Goal: Information Seeking & Learning: Learn about a topic

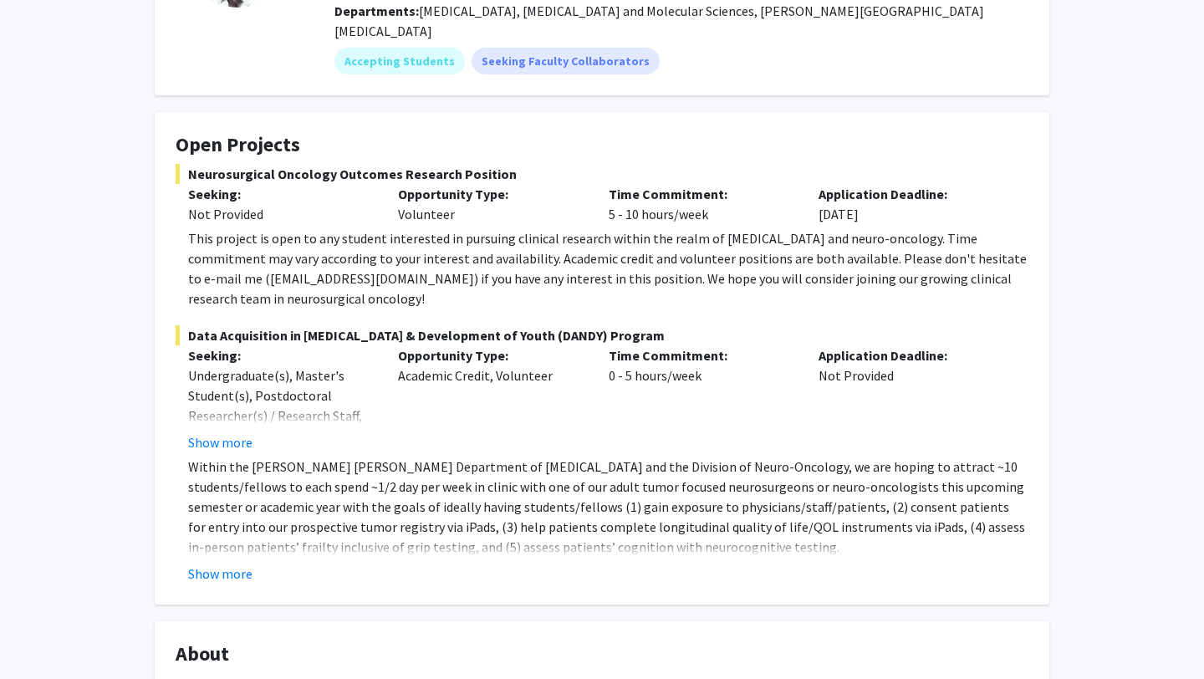
scroll to position [212, 0]
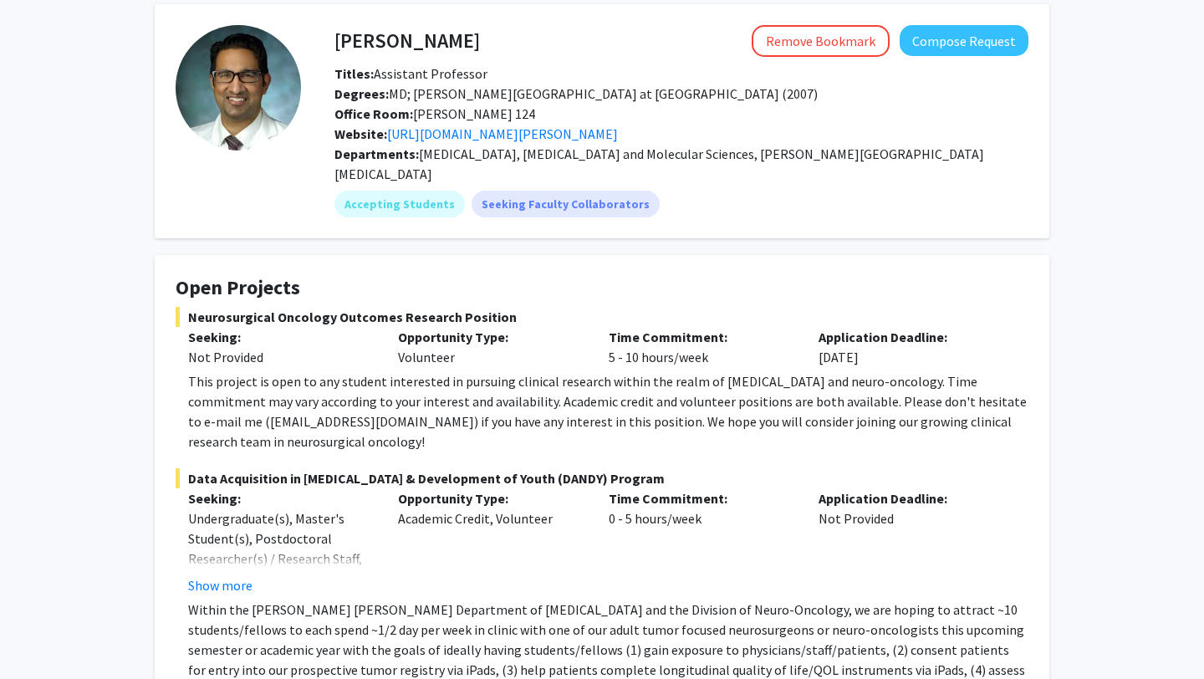
scroll to position [69, 0]
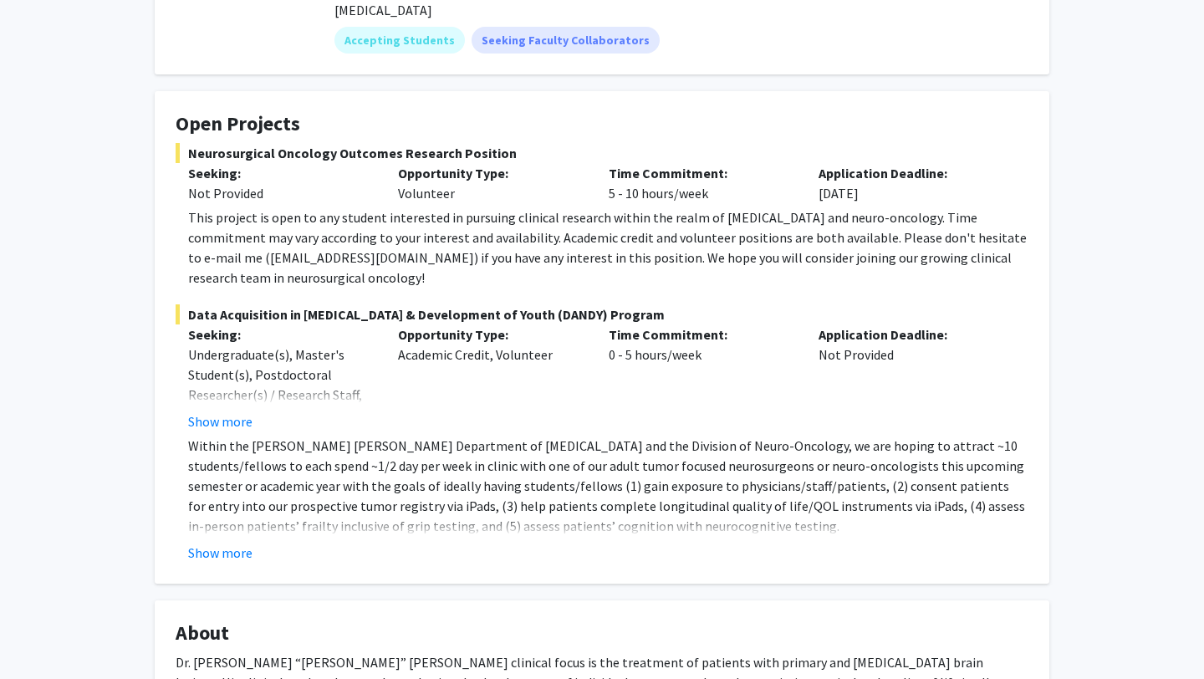
scroll to position [233, 0]
click at [221, 542] on button "Show more" at bounding box center [220, 552] width 64 height 20
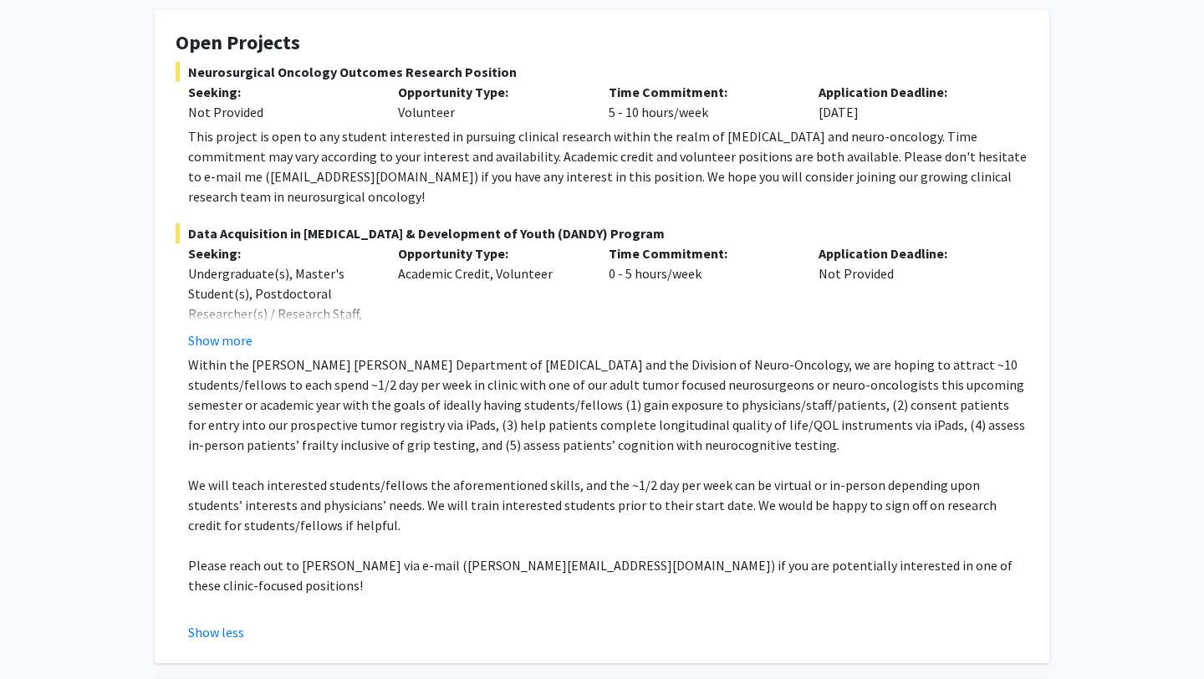
scroll to position [315, 0]
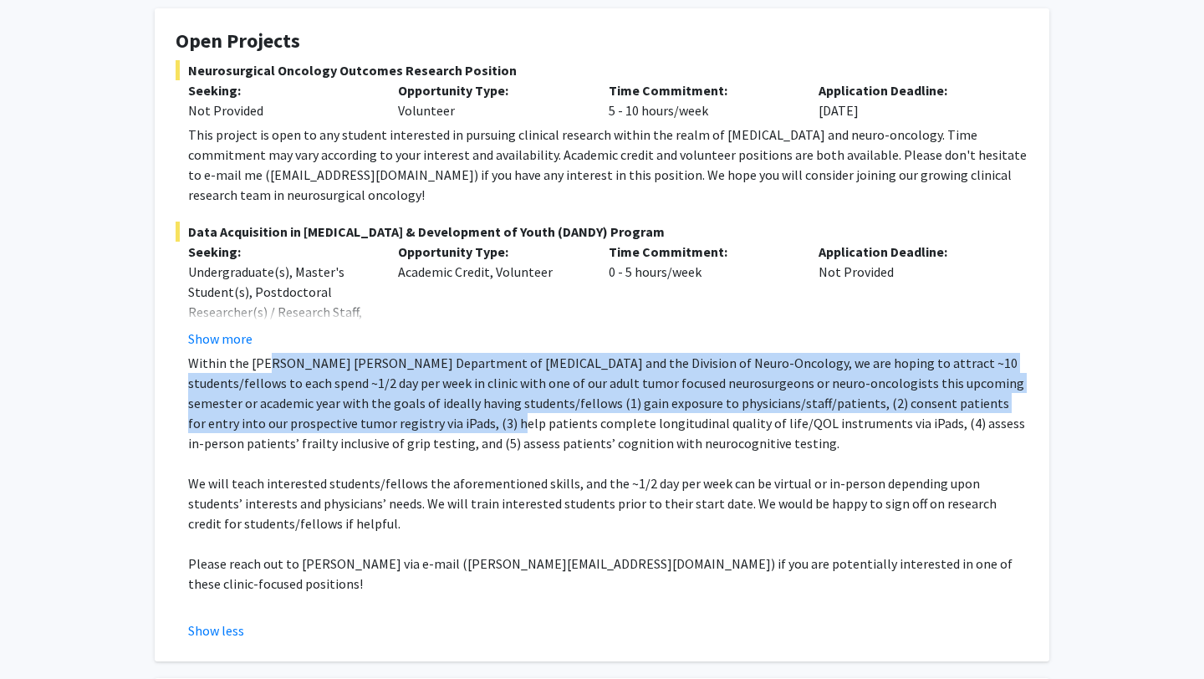
drag, startPoint x: 266, startPoint y: 349, endPoint x: 406, endPoint y: 408, distance: 152.1
click at [406, 408] on p "Within the [PERSON_NAME] [PERSON_NAME] Department of [MEDICAL_DATA] and the Div…" at bounding box center [608, 403] width 840 height 100
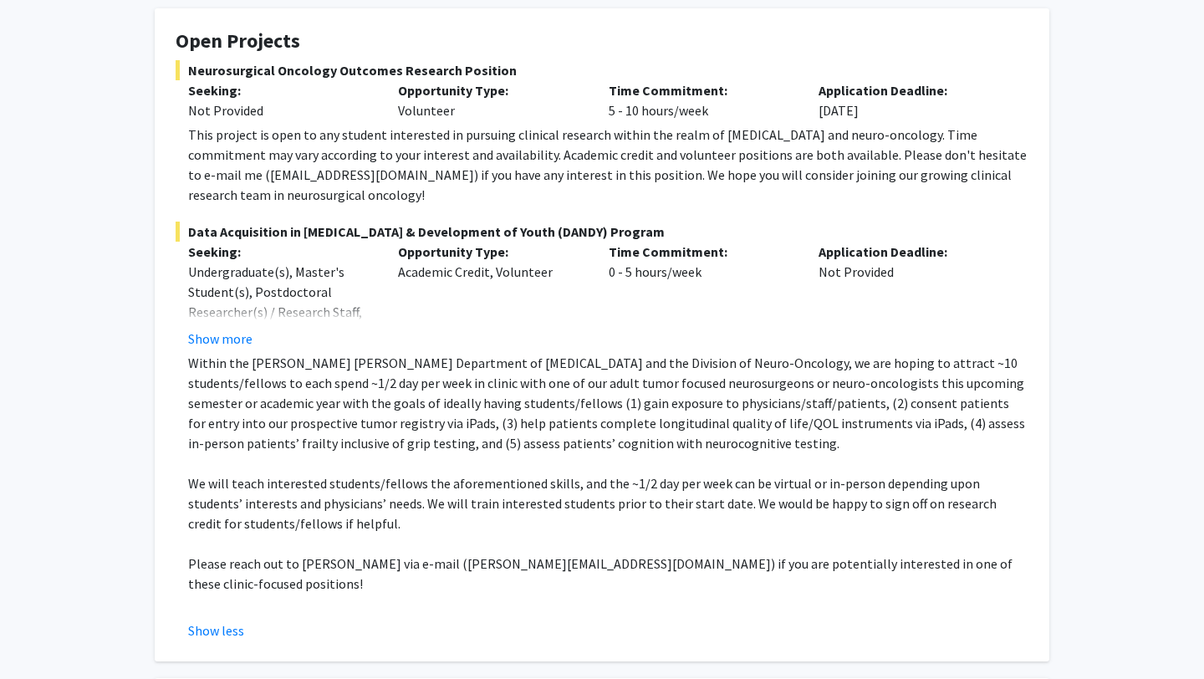
click at [452, 427] on p "Within the [PERSON_NAME] [PERSON_NAME] Department of [MEDICAL_DATA] and the Div…" at bounding box center [608, 403] width 840 height 100
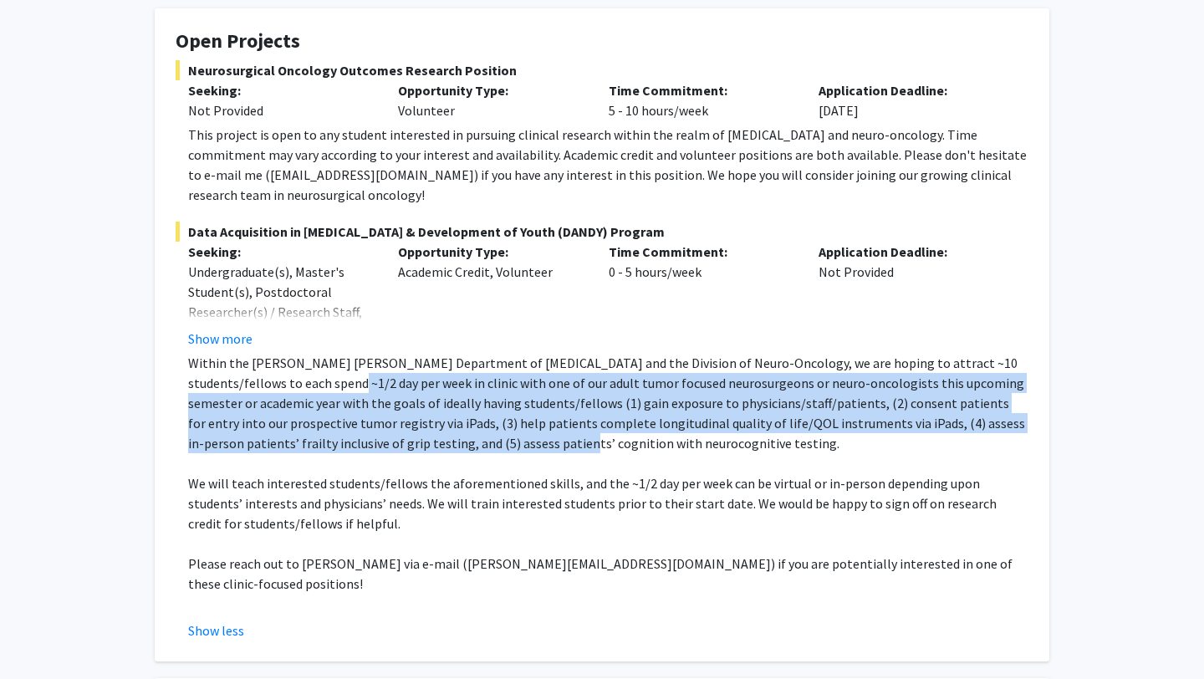
drag, startPoint x: 315, startPoint y: 370, endPoint x: 440, endPoint y: 428, distance: 138.0
click at [440, 428] on p "Within the [PERSON_NAME] [PERSON_NAME] Department of [MEDICAL_DATA] and the Div…" at bounding box center [608, 403] width 840 height 100
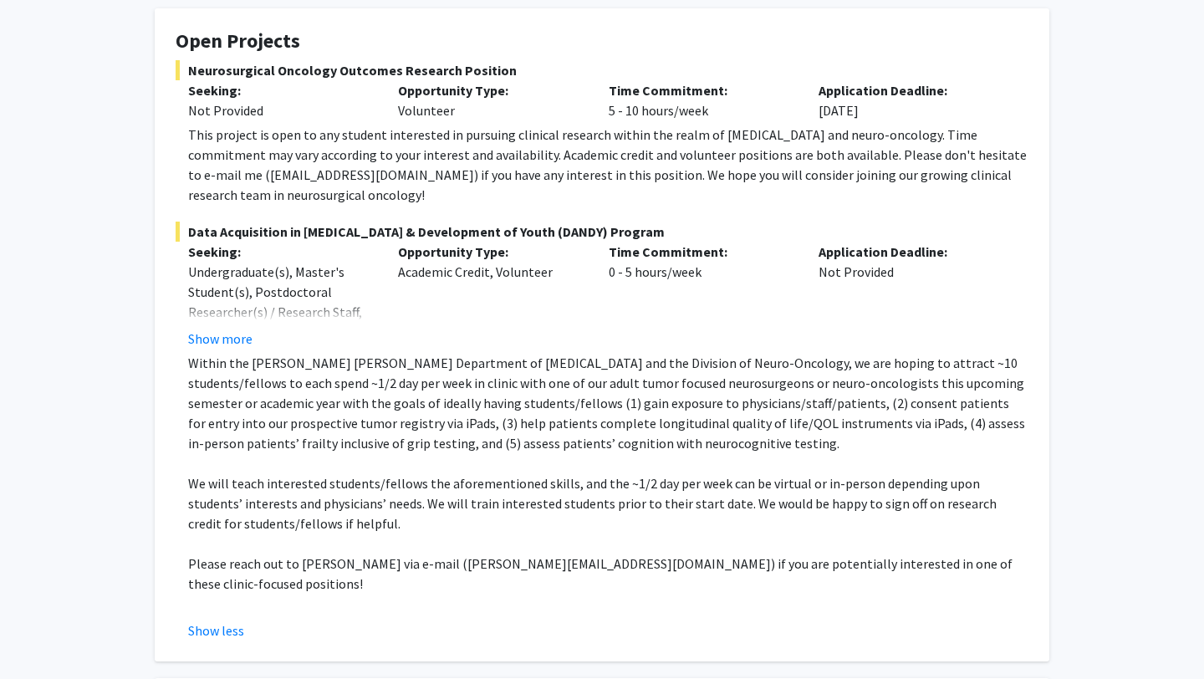
click at [477, 491] on p "We will teach interested students/fellows the aforementioned skills, and the ~1…" at bounding box center [608, 503] width 840 height 60
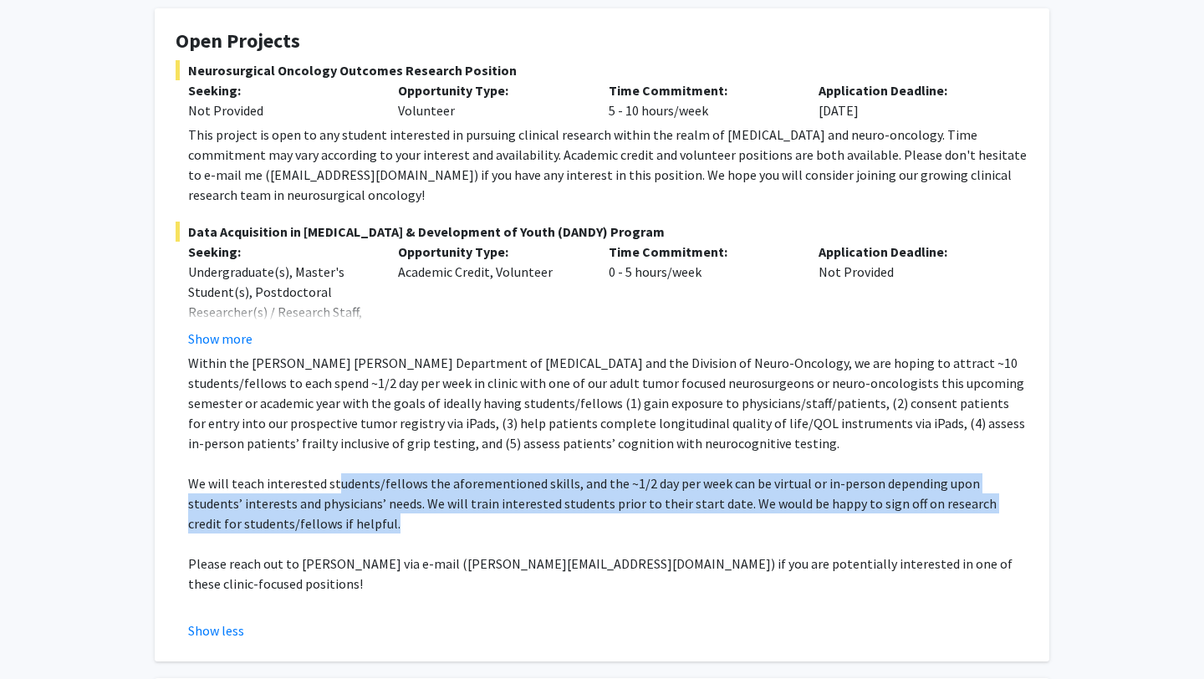
drag, startPoint x: 334, startPoint y: 461, endPoint x: 400, endPoint y: 496, distance: 74.0
click at [400, 496] on p "We will teach interested students/fellows the aforementioned skills, and the ~1…" at bounding box center [608, 503] width 840 height 60
click at [417, 504] on p "We will teach interested students/fellows the aforementioned skills, and the ~1…" at bounding box center [608, 503] width 840 height 60
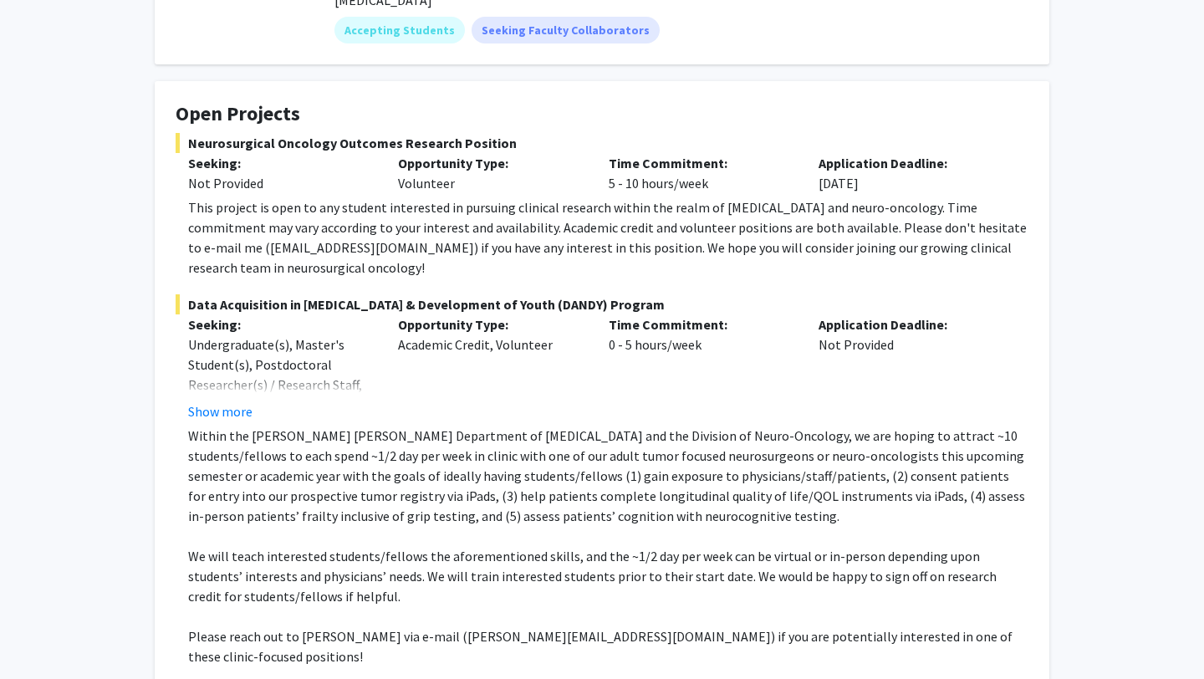
scroll to position [239, 0]
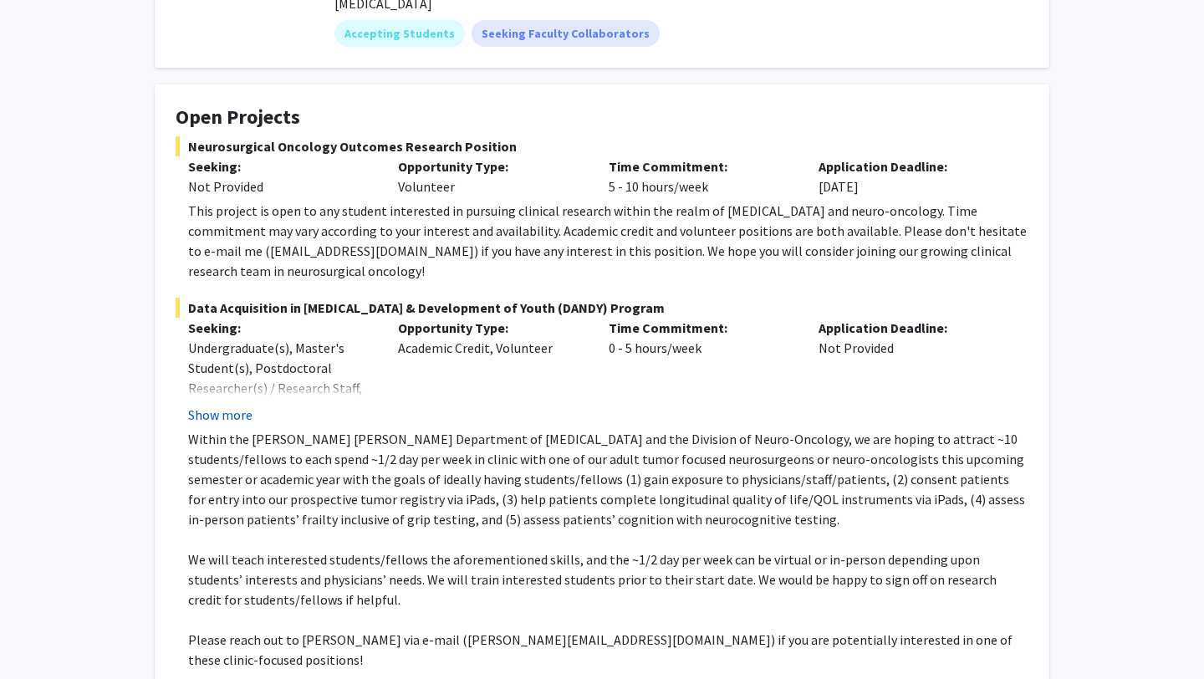
click at [227, 405] on button "Show more" at bounding box center [220, 415] width 64 height 20
